Goal: Book appointment/travel/reservation

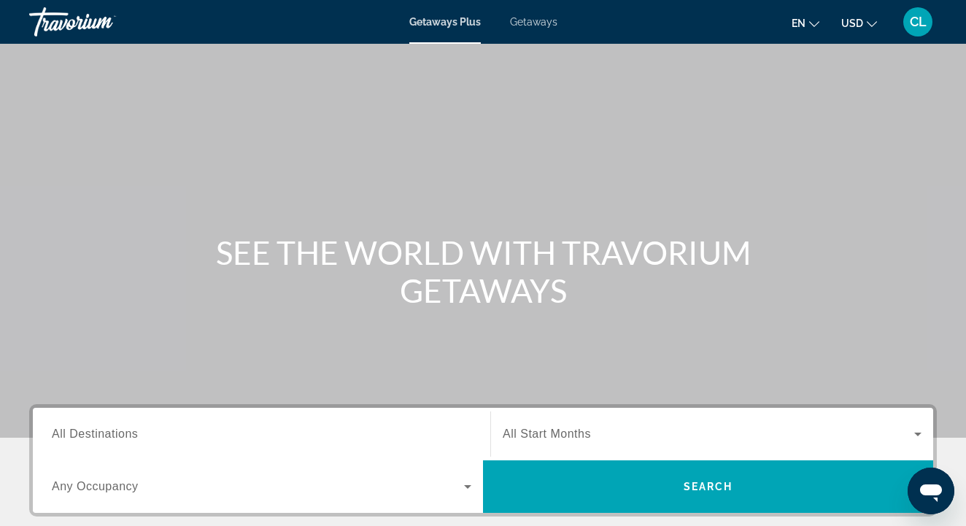
click at [541, 20] on span "Getaways" at bounding box center [533, 22] width 47 height 12
click at [102, 436] on span "All Destinations" at bounding box center [95, 434] width 86 height 12
click at [102, 436] on input "Destination All Destinations" at bounding box center [262, 435] width 420 height 18
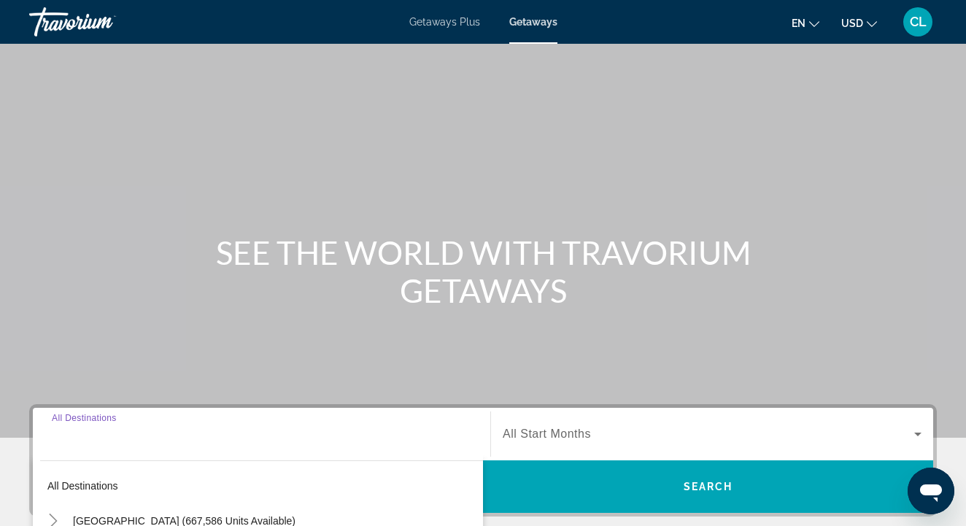
scroll to position [315, 0]
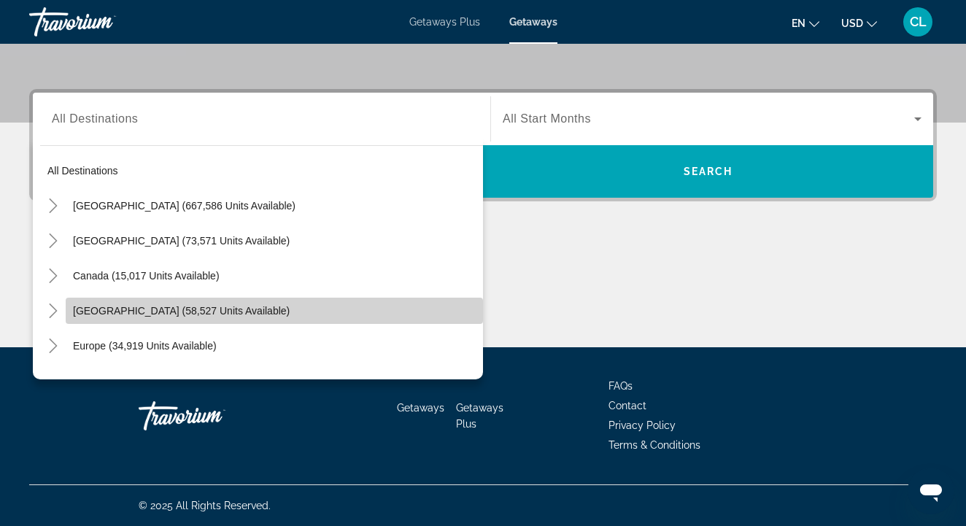
click at [129, 307] on span "[GEOGRAPHIC_DATA] (58,527 units available)" at bounding box center [181, 311] width 217 height 12
type input "**********"
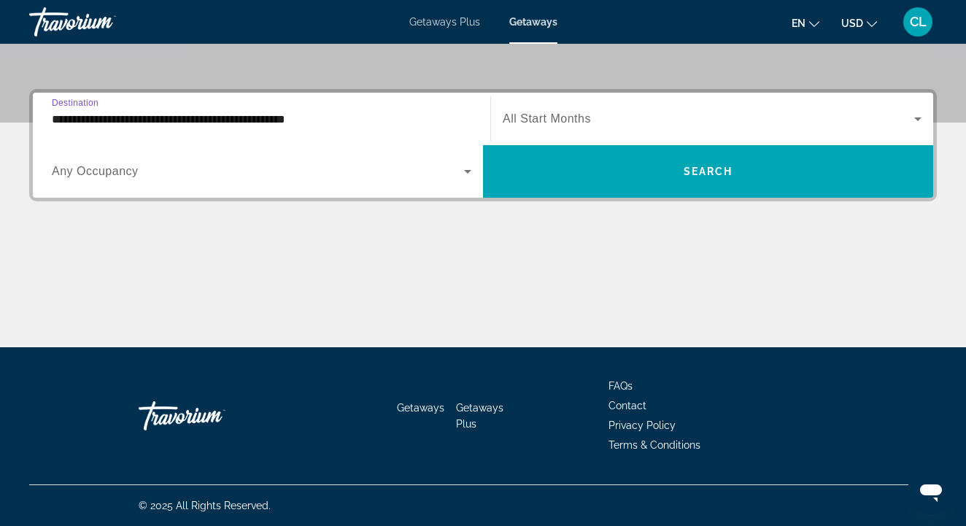
click at [644, 120] on span "Search widget" at bounding box center [709, 119] width 412 height 18
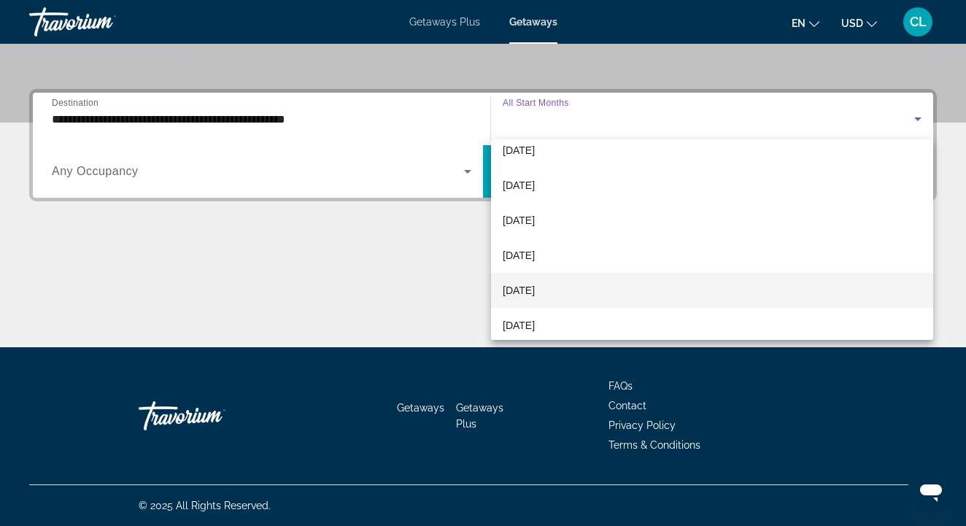
scroll to position [35, 0]
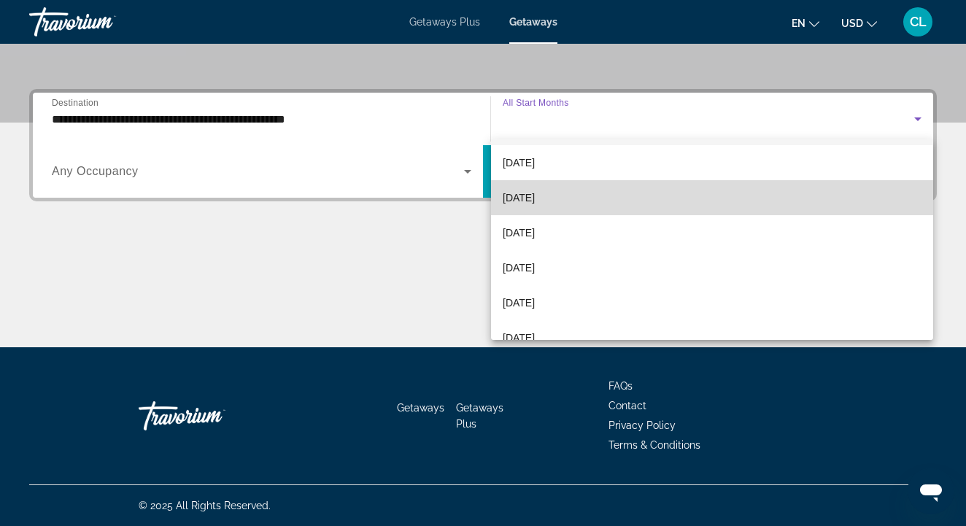
click at [535, 194] on span "[DATE]" at bounding box center [519, 198] width 32 height 18
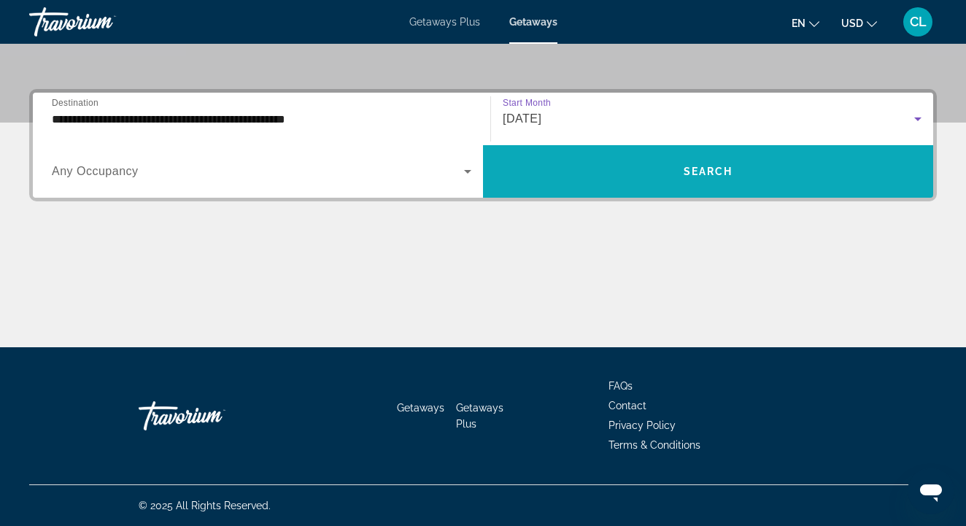
click at [558, 194] on span "Search widget" at bounding box center [708, 171] width 450 height 53
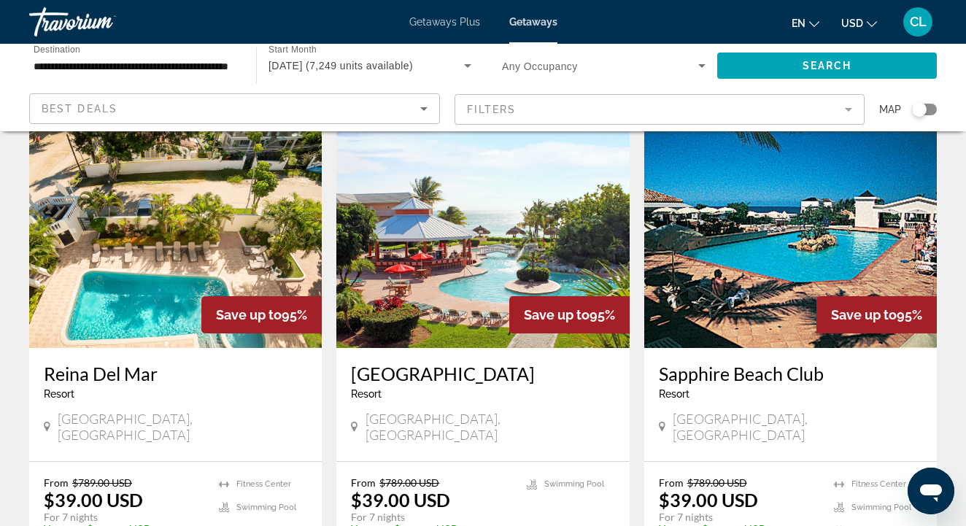
scroll to position [1193, 0]
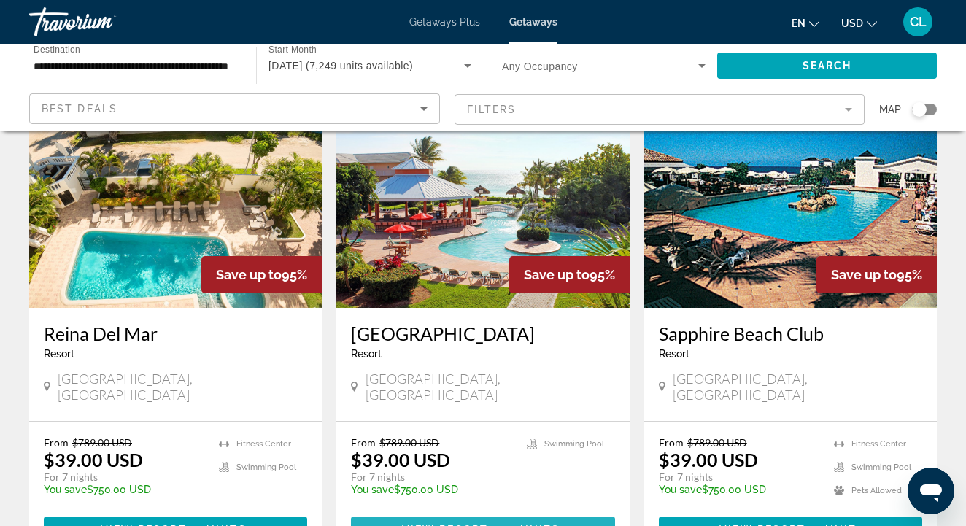
click at [474, 524] on span "View Resort" at bounding box center [445, 530] width 86 height 12
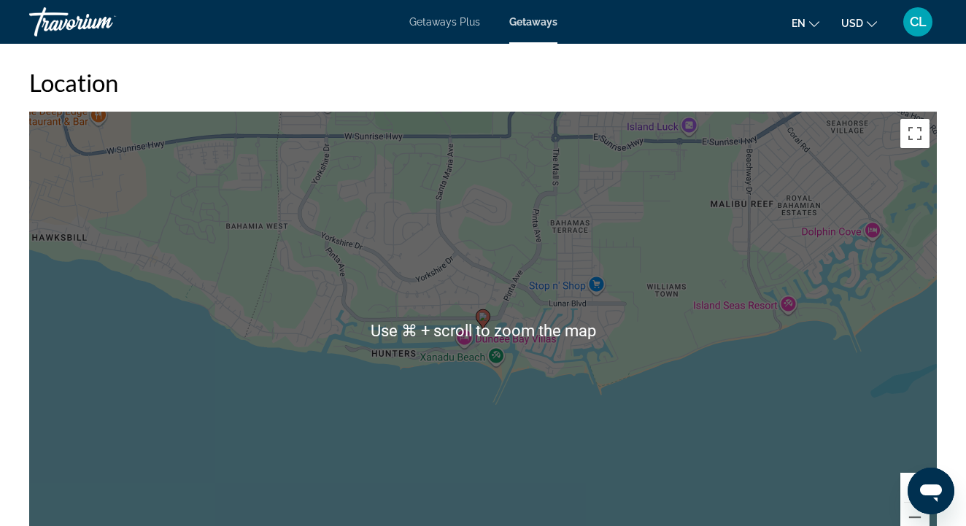
scroll to position [2068, 0]
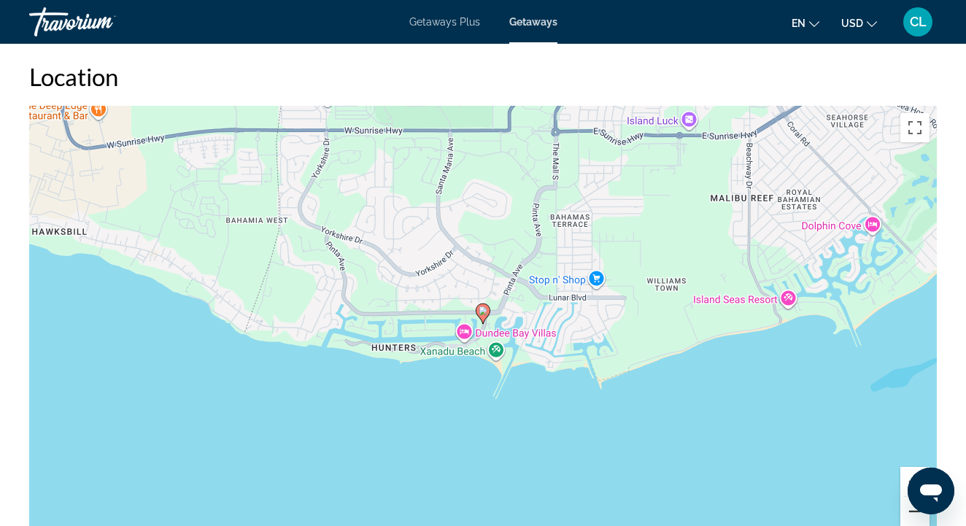
click at [907, 513] on button "Zoom out" at bounding box center [915, 511] width 29 height 29
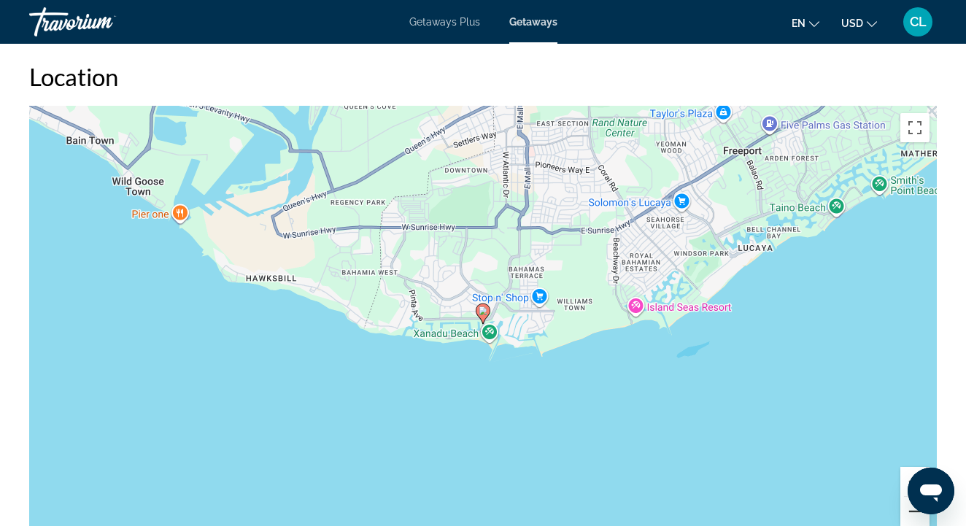
click at [907, 513] on button "Zoom out" at bounding box center [915, 511] width 29 height 29
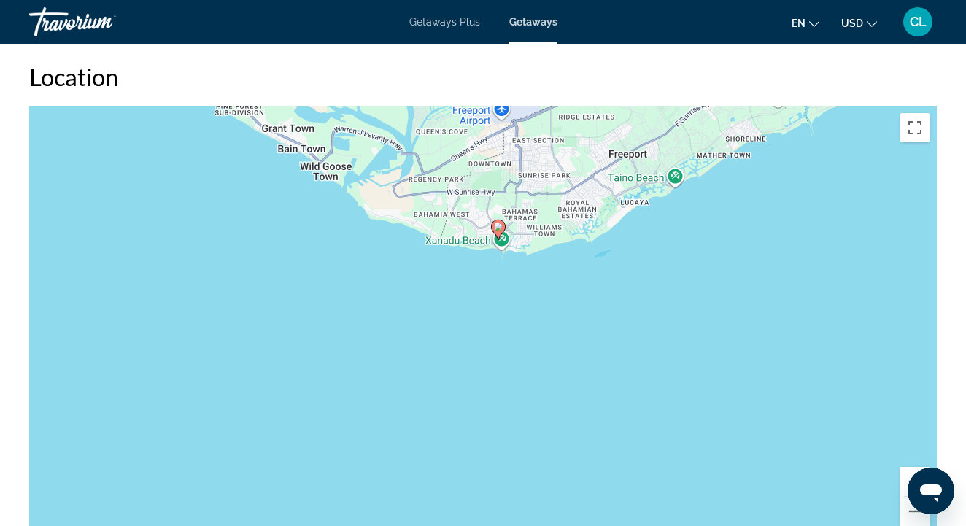
drag, startPoint x: 878, startPoint y: 409, endPoint x: 895, endPoint y: 321, distance: 89.9
click at [895, 321] on div "To activate drag with keyboard, press Alt + Enter. Once in keyboard drag state,…" at bounding box center [483, 325] width 908 height 438
